Goal: Information Seeking & Learning: Find contact information

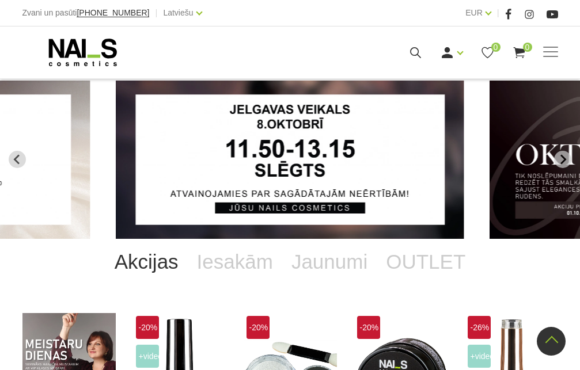
scroll to position [832, 0]
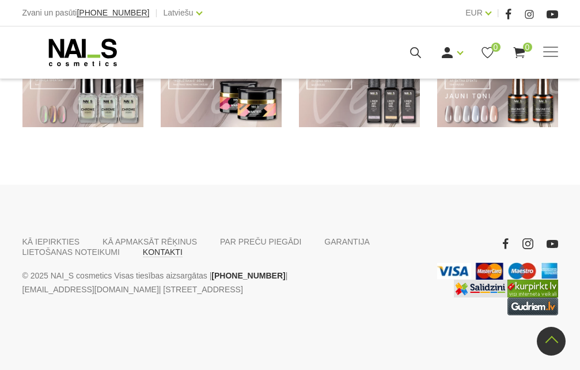
click at [159, 253] on link "KONTAKTI" at bounding box center [163, 252] width 40 height 10
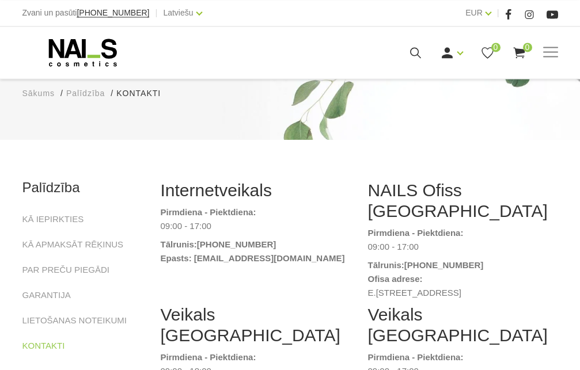
scroll to position [106, 0]
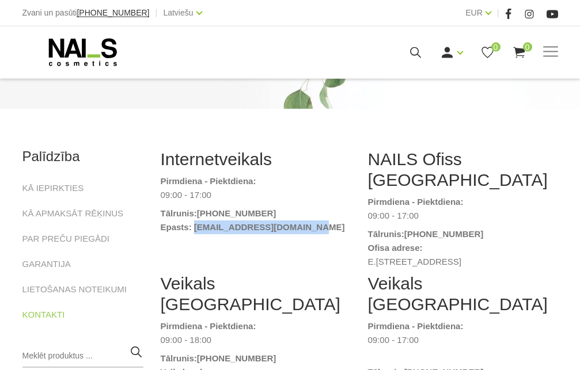
drag, startPoint x: 193, startPoint y: 228, endPoint x: 303, endPoint y: 227, distance: 109.9
click at [303, 227] on strong "Epasts: [EMAIL_ADDRESS][DOMAIN_NAME]" at bounding box center [253, 227] width 184 height 10
copy strong "[EMAIL_ADDRESS][DOMAIN_NAME]"
copy strong "naiskonsultants@gmail.com"
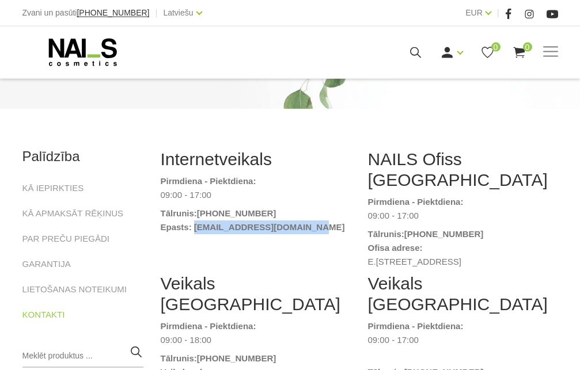
copy strong "naiskonsultants@gmail.com"
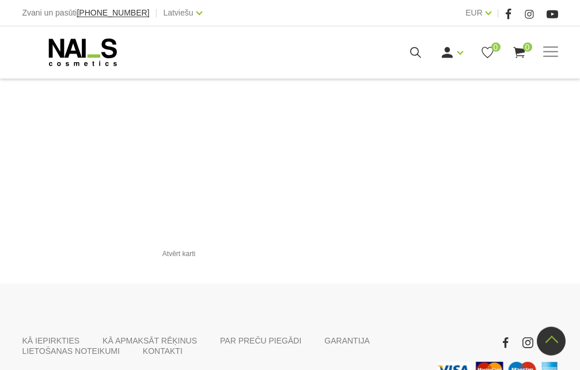
scroll to position [1405, 0]
